Goal: Task Accomplishment & Management: Manage account settings

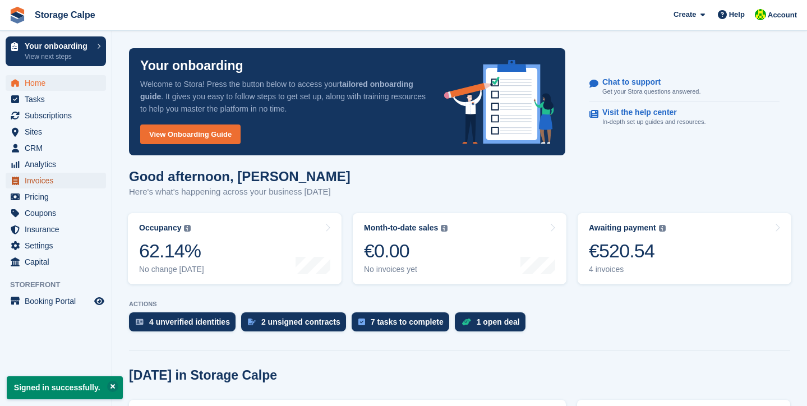
click at [44, 181] on span "Invoices" at bounding box center [58, 181] width 67 height 16
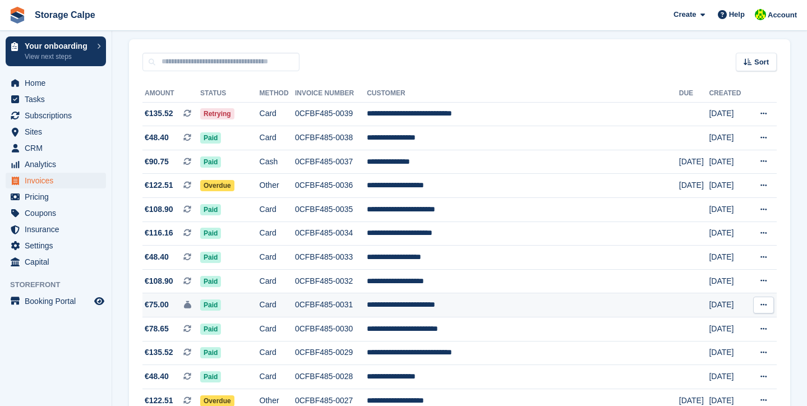
scroll to position [143, 0]
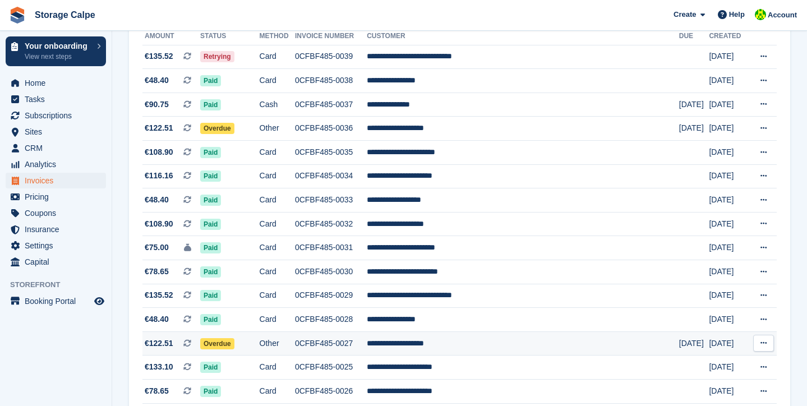
click at [473, 343] on td "**********" at bounding box center [523, 343] width 312 height 24
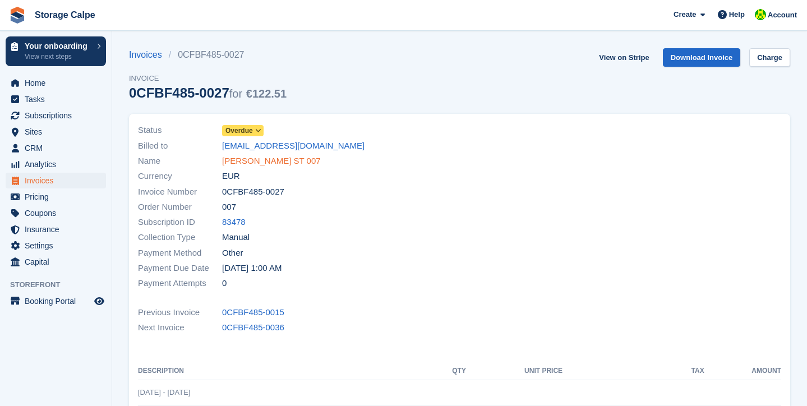
click at [257, 161] on link "RENE KRUITHOF ST 007" at bounding box center [271, 161] width 99 height 13
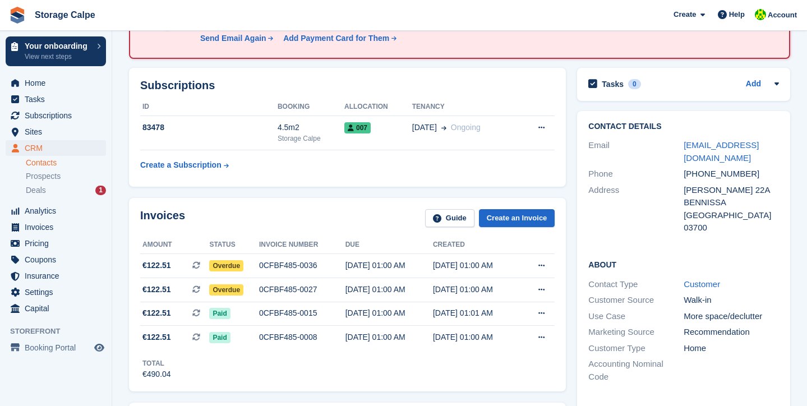
scroll to position [6, 0]
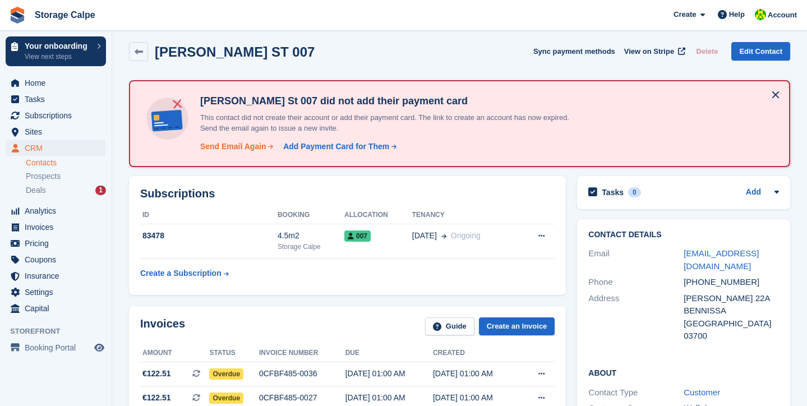
click at [234, 144] on div "Send Email Again" at bounding box center [233, 147] width 66 height 12
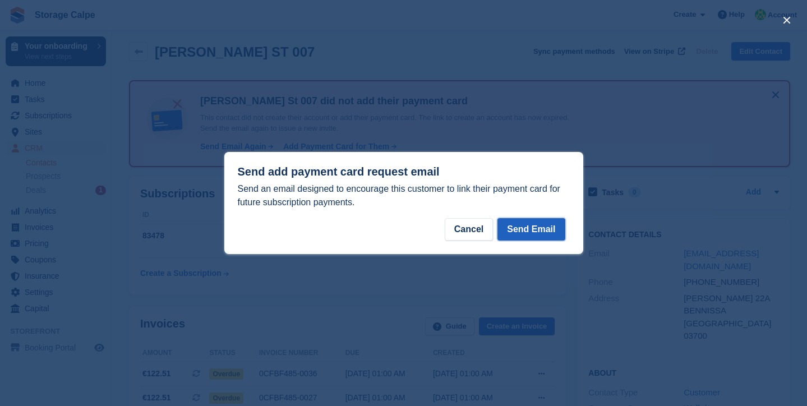
click at [546, 227] on button "Send Email" at bounding box center [530, 229] width 67 height 22
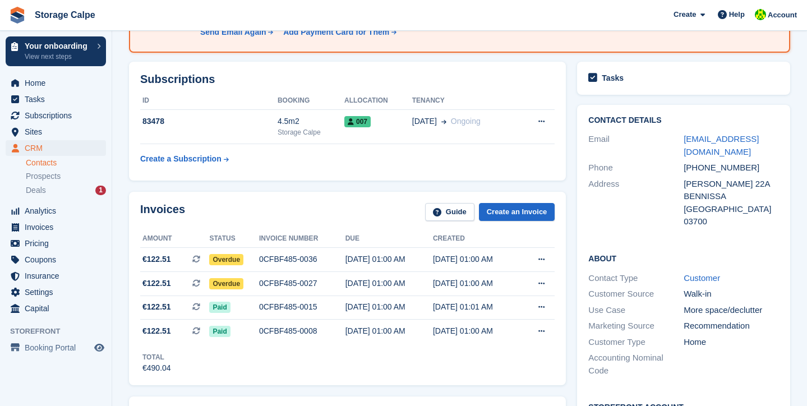
scroll to position [133, 0]
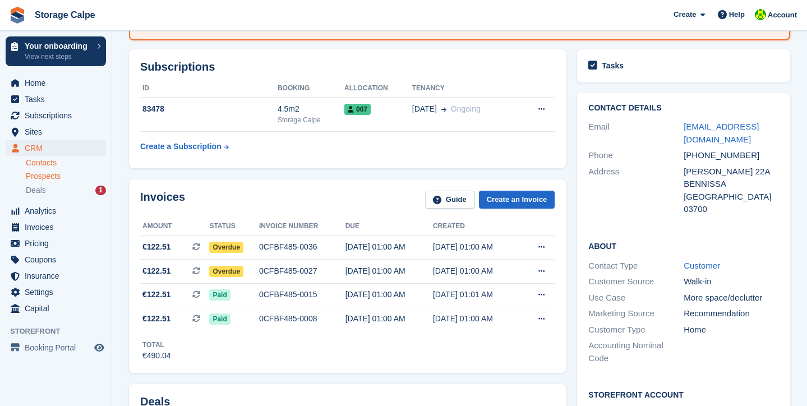
click at [53, 177] on span "Prospects" at bounding box center [43, 176] width 35 height 11
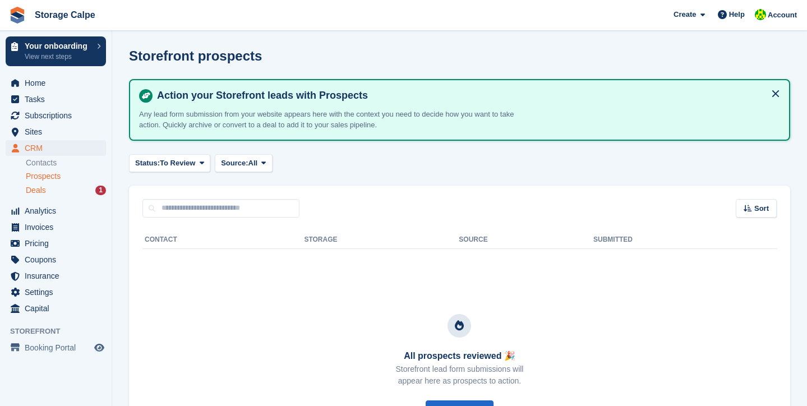
click at [40, 191] on span "Deals" at bounding box center [36, 190] width 20 height 11
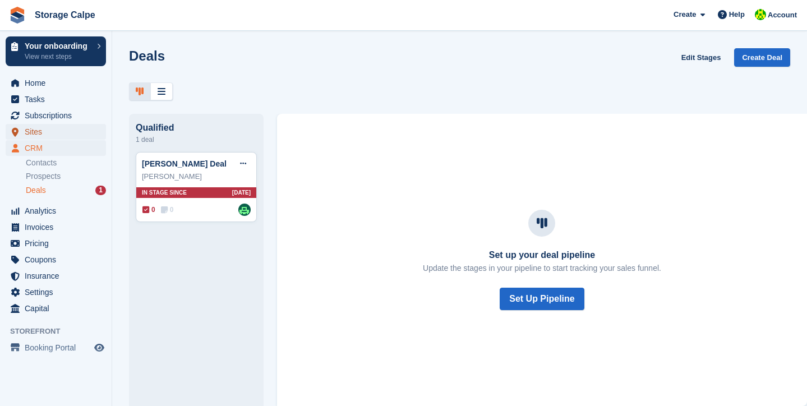
click at [41, 131] on span "Sites" at bounding box center [58, 132] width 67 height 16
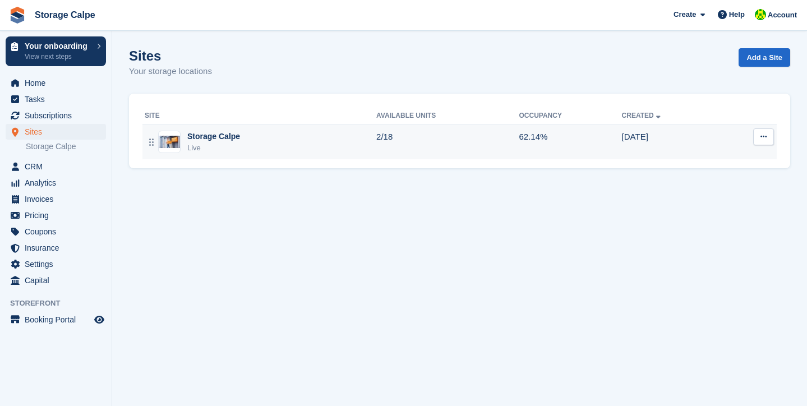
click at [216, 129] on td "Storage Calpe Live" at bounding box center [259, 141] width 234 height 35
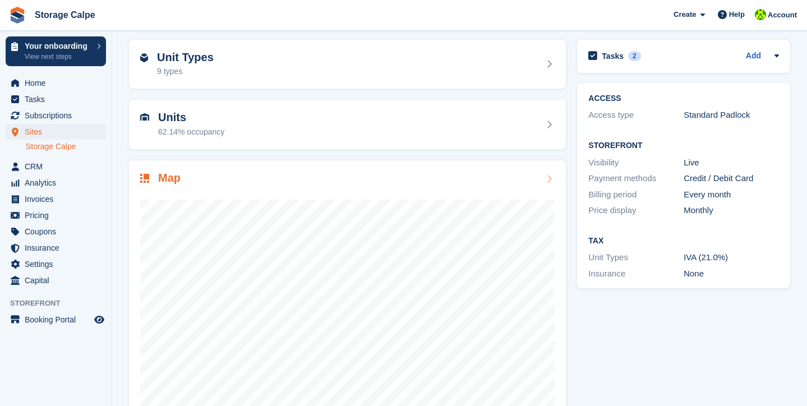
scroll to position [72, 0]
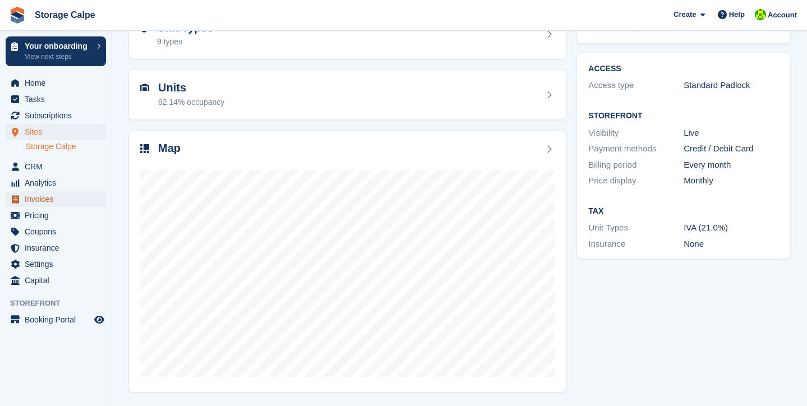
click at [36, 197] on span "Invoices" at bounding box center [58, 199] width 67 height 16
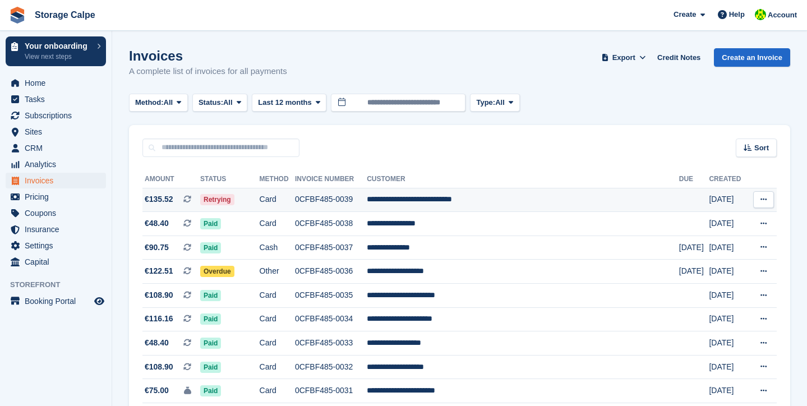
click at [436, 201] on td "**********" at bounding box center [523, 200] width 312 height 24
